Goal: Task Accomplishment & Management: Use online tool/utility

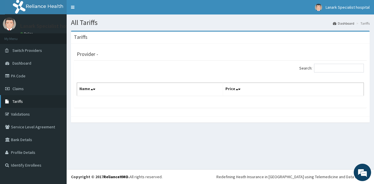
click at [23, 101] on span "Tariffs" at bounding box center [17, 101] width 10 height 5
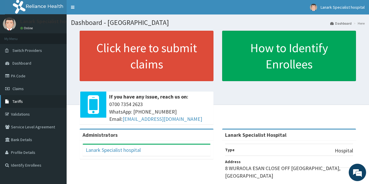
click at [27, 104] on link "Tariffs" at bounding box center [33, 101] width 67 height 13
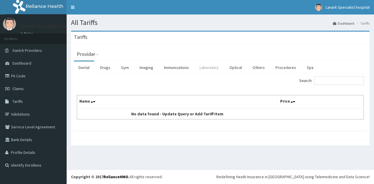
click at [210, 71] on link "Laboratory" at bounding box center [209, 67] width 28 height 12
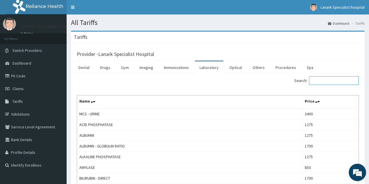
click at [320, 78] on input "Search:" at bounding box center [334, 80] width 50 height 9
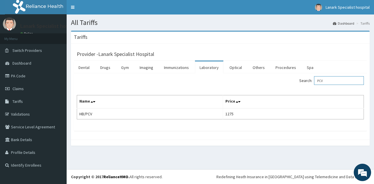
type input "PCV"
